Goal: Check status: Check status

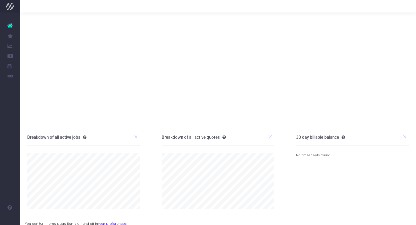
scroll to position [30, 0]
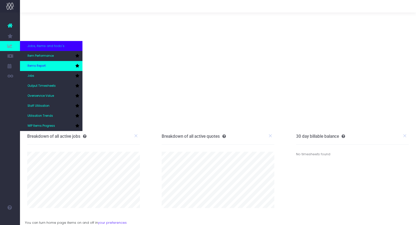
click at [35, 62] on link "Items Report" at bounding box center [51, 66] width 63 height 10
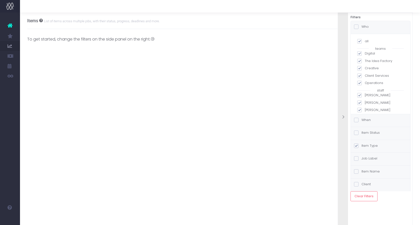
click at [362, 41] on label "all" at bounding box center [380, 41] width 47 height 5
click at [365, 41] on input "all" at bounding box center [366, 40] width 3 height 3
checkbox input "false"
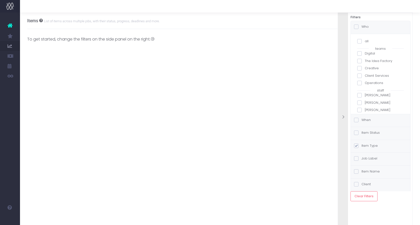
checkbox input "false"
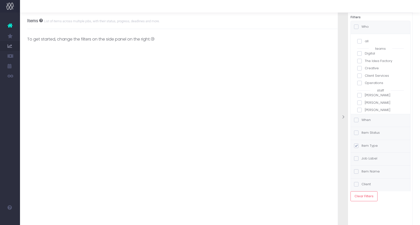
checkbox input "false"
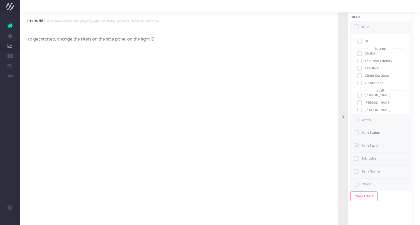
checkbox input "false"
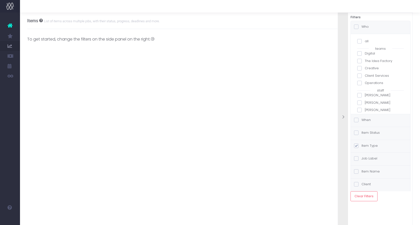
checkbox input "false"
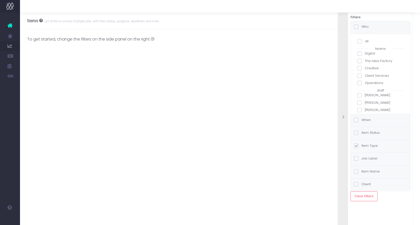
checkbox input "false"
click at [361, 73] on span at bounding box center [359, 75] width 5 height 5
click at [365, 73] on input "Brianna Young" at bounding box center [366, 73] width 3 height 3
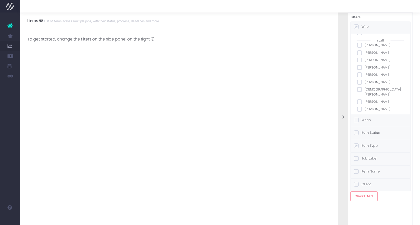
checkbox input "true"
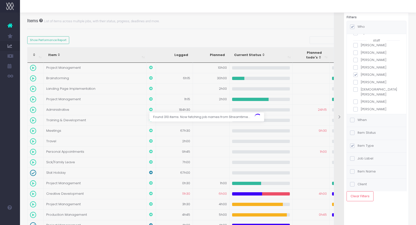
click at [355, 120] on span at bounding box center [352, 120] width 5 height 5
click at [358, 120] on input "When" at bounding box center [359, 119] width 3 height 3
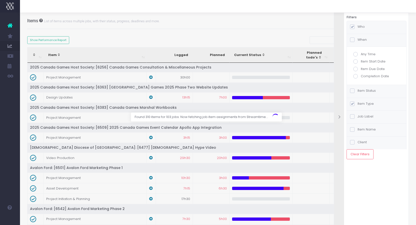
click at [359, 69] on label "Item Due Date" at bounding box center [377, 69] width 47 height 5
click at [361, 69] on input "Item Due Date" at bounding box center [362, 68] width 3 height 3
radio input "true"
checkbox input "true"
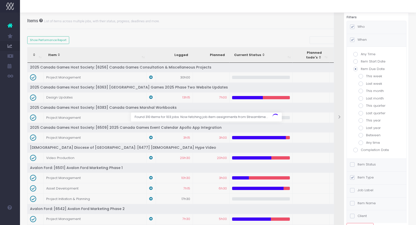
click at [362, 78] on span at bounding box center [361, 76] width 5 height 5
click at [366, 77] on input "This week" at bounding box center [367, 75] width 3 height 3
radio input "true"
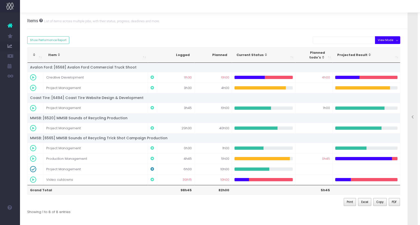
click at [381, 41] on button "View Mode" at bounding box center [387, 40] width 25 height 8
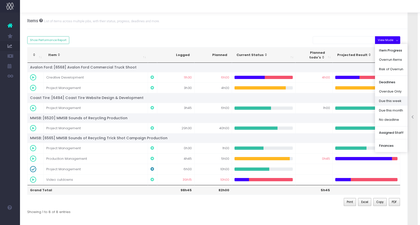
click at [389, 100] on link "Due this week" at bounding box center [391, 101] width 33 height 10
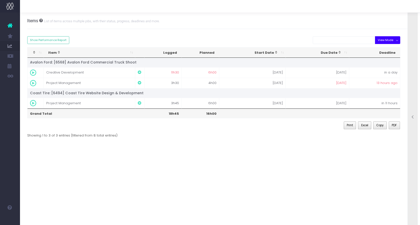
click at [381, 42] on button "View Mode" at bounding box center [387, 40] width 25 height 8
click at [384, 51] on link "Item Progress" at bounding box center [391, 51] width 33 height 10
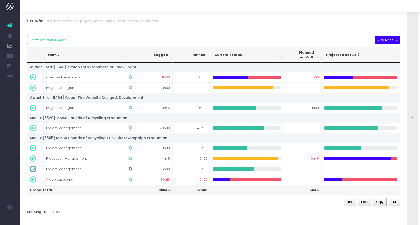
click at [385, 43] on button "View Mode" at bounding box center [387, 40] width 25 height 8
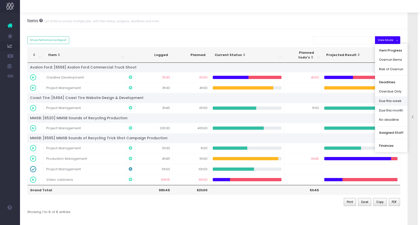
click at [389, 103] on link "Due this week" at bounding box center [391, 101] width 33 height 10
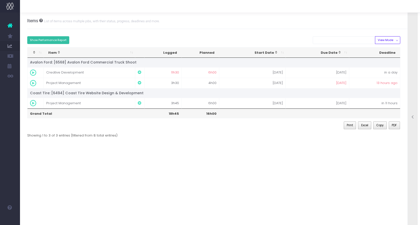
click at [61, 40] on button "Show Performance Report" at bounding box center [48, 40] width 42 height 8
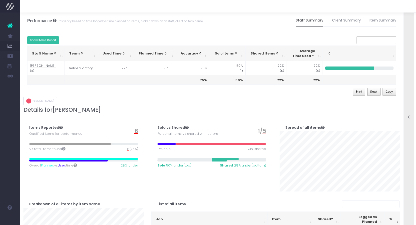
click at [54, 39] on button "Show Items Report" at bounding box center [43, 40] width 32 height 8
